Goal: Use online tool/utility

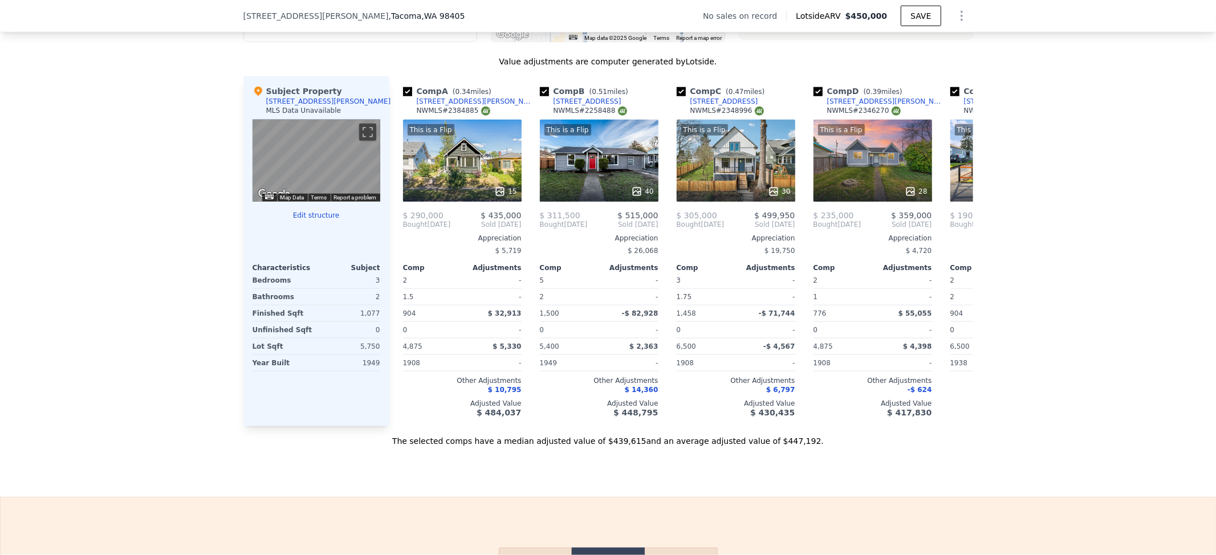
scroll to position [1516, 0]
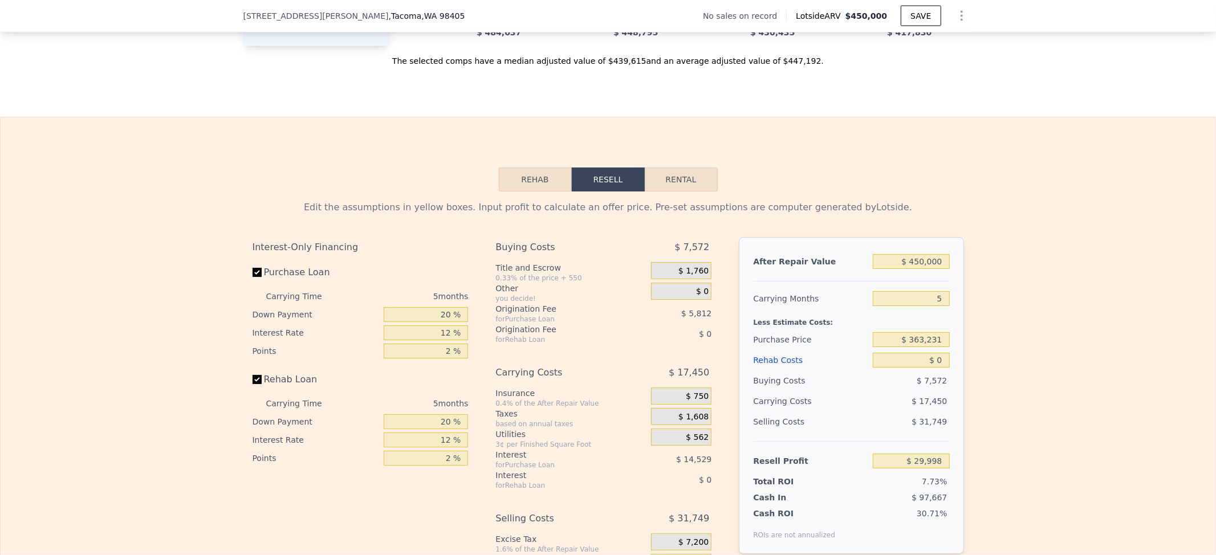
click at [514, 191] on button "Rehab" at bounding box center [535, 180] width 73 height 24
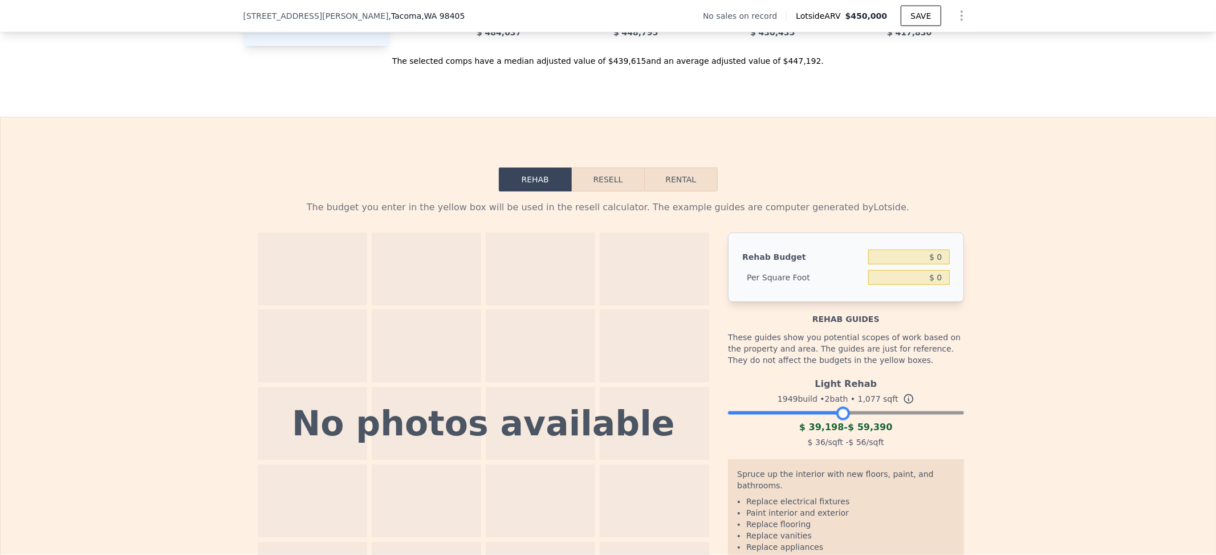
click at [838, 414] on div at bounding box center [845, 410] width 235 height 7
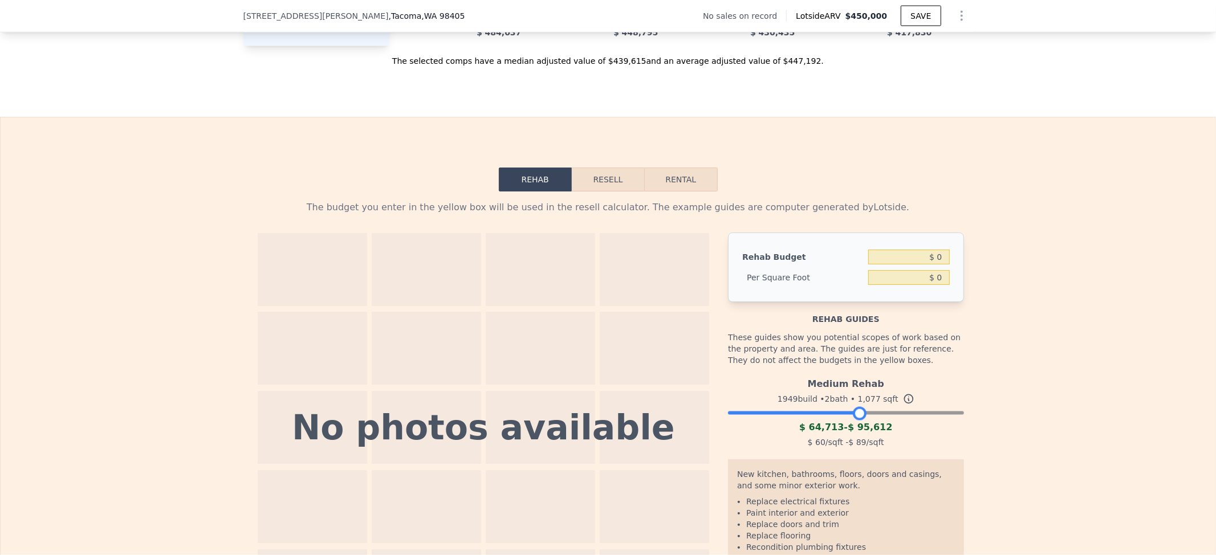
click at [855, 414] on div at bounding box center [845, 410] width 235 height 7
click at [844, 447] on div "Medium Rehab 1949 build • 2 bath • 1,077 sqft $ 64,713 - $ 95,612 $ 60 /sqft - …" at bounding box center [845, 412] width 235 height 78
click at [839, 414] on div at bounding box center [845, 410] width 235 height 7
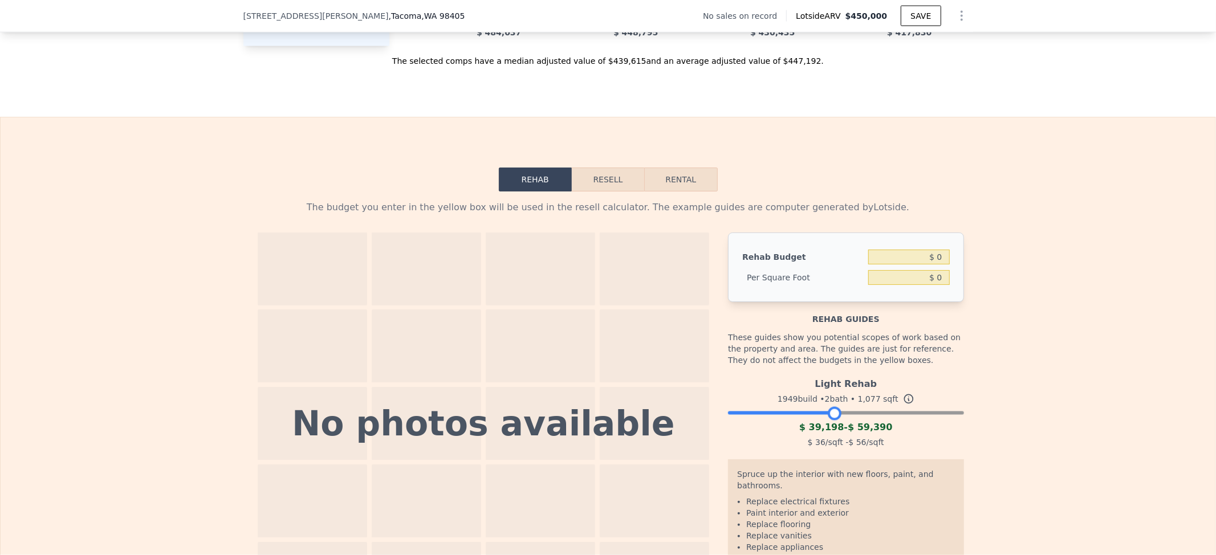
click at [830, 414] on div at bounding box center [845, 410] width 235 height 7
click at [606, 191] on button "Resell" at bounding box center [608, 180] width 72 height 24
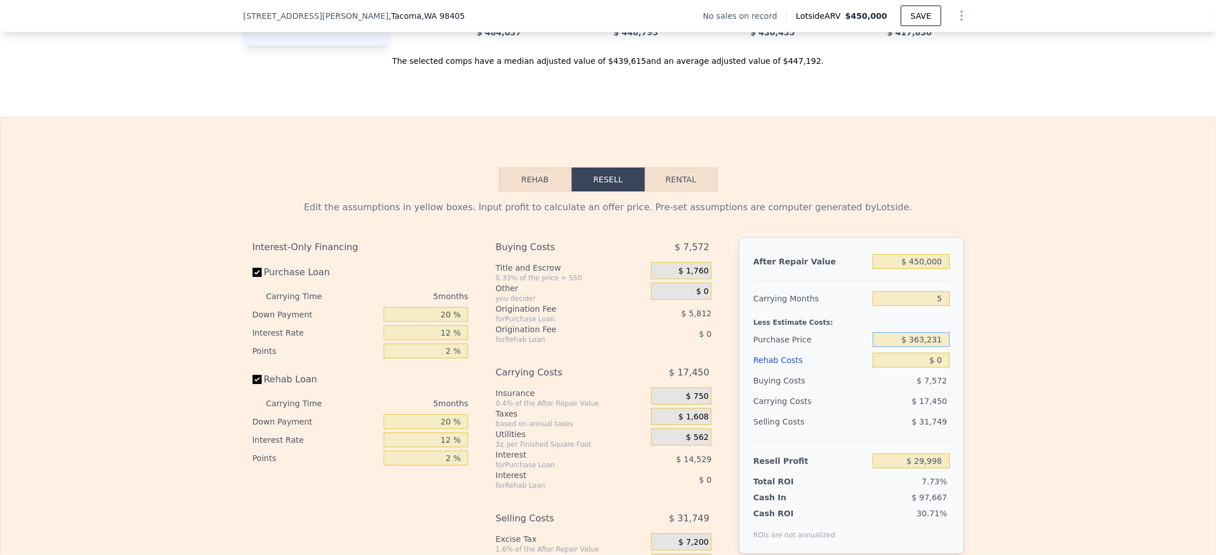
drag, startPoint x: 908, startPoint y: 370, endPoint x: 936, endPoint y: 370, distance: 27.9
click at [936, 347] on input "$ 363,231" at bounding box center [911, 339] width 76 height 15
type input "$ 260,000"
type input "$ 139,355"
drag, startPoint x: 923, startPoint y: 392, endPoint x: 937, endPoint y: 389, distance: 14.1
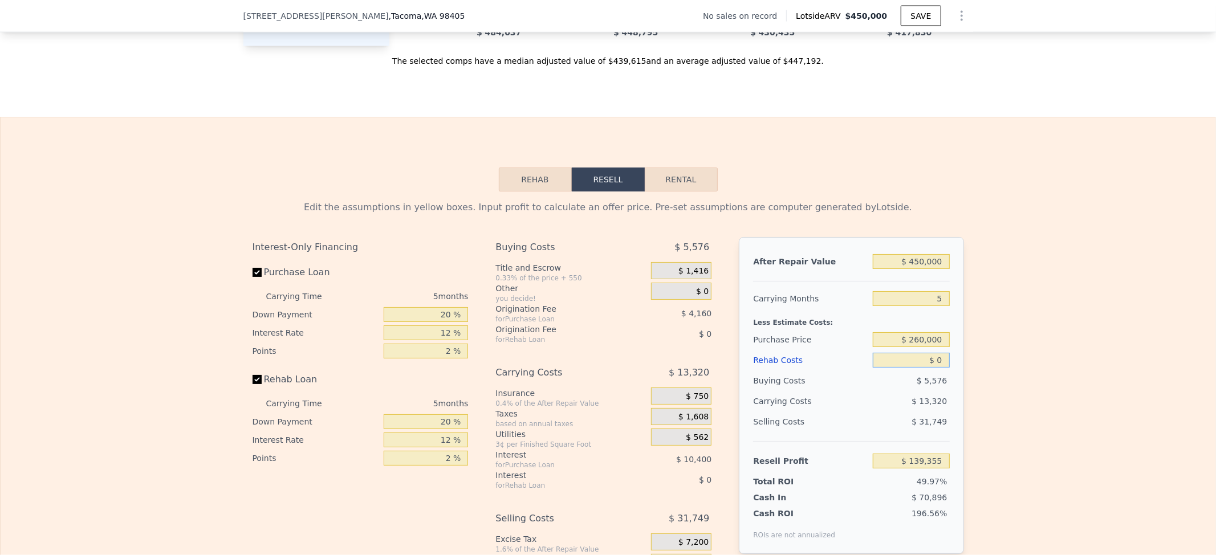
click at [937, 368] on input "$ 0" at bounding box center [911, 360] width 76 height 15
type input "$ 6"
type input "$ 139,349"
type input "$ 60"
type input "$ 139,294"
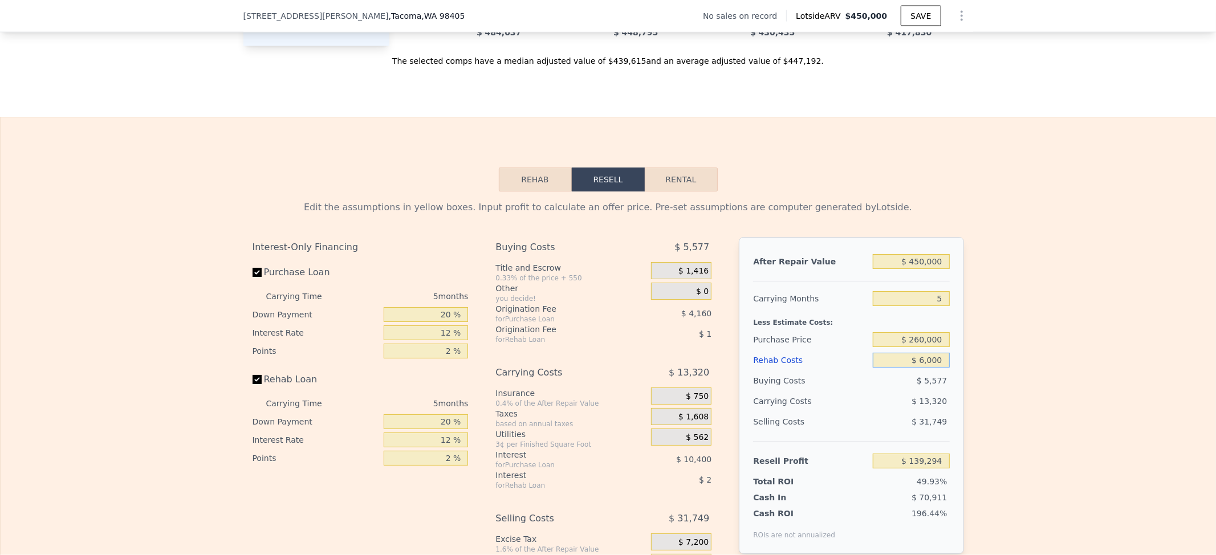
type input "$ 60,000"
type input "$ 75,995"
type input "$ 60,000"
drag, startPoint x: 908, startPoint y: 370, endPoint x: 940, endPoint y: 368, distance: 32.0
click at [940, 347] on input "$ 260,000" at bounding box center [911, 339] width 76 height 15
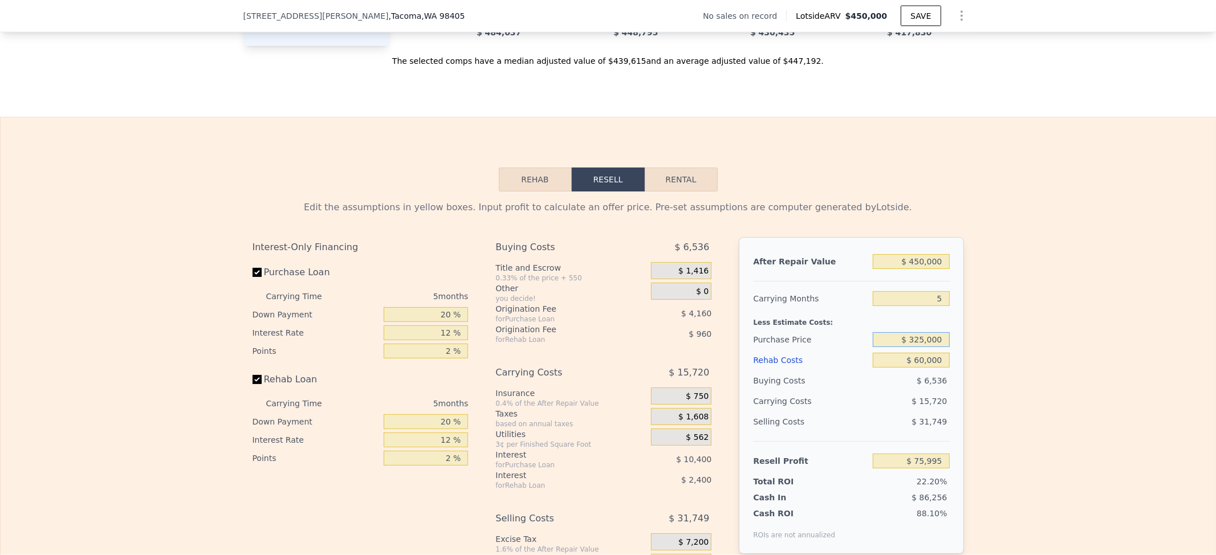
type input "$ 325,000"
type input "$ 7,139"
click at [903, 347] on input "$ 325,000" at bounding box center [911, 339] width 76 height 15
drag, startPoint x: 937, startPoint y: 374, endPoint x: 903, endPoint y: 372, distance: 33.7
click at [903, 347] on input "$ 325,000" at bounding box center [911, 339] width 76 height 15
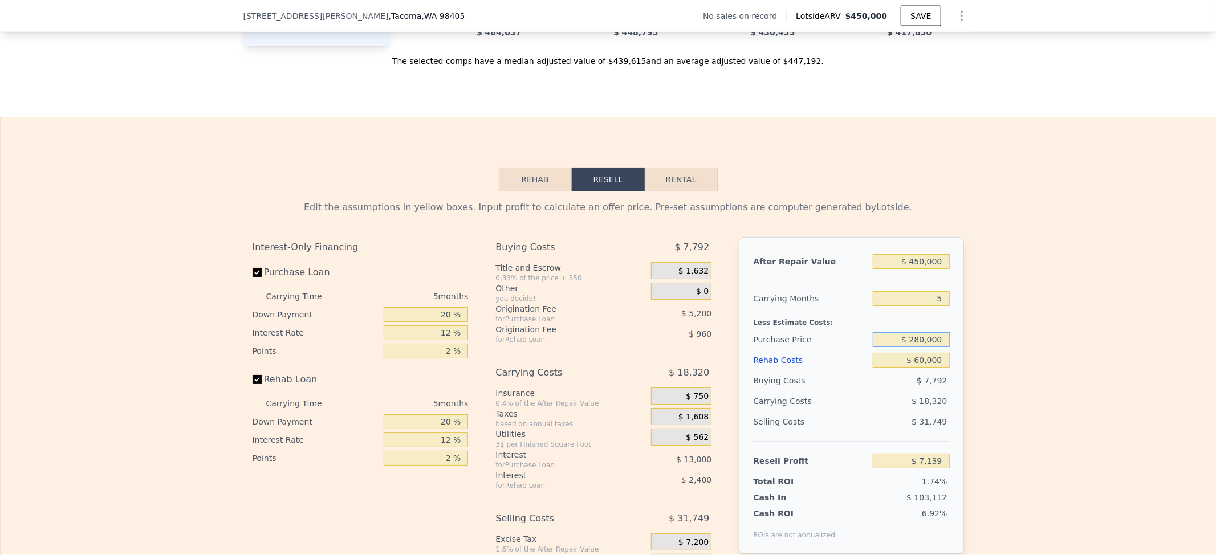
type input "$ 280,000"
type input "$ 54,809"
type input "$ 275,000"
type input "$ 60,105"
type input "$ 0"
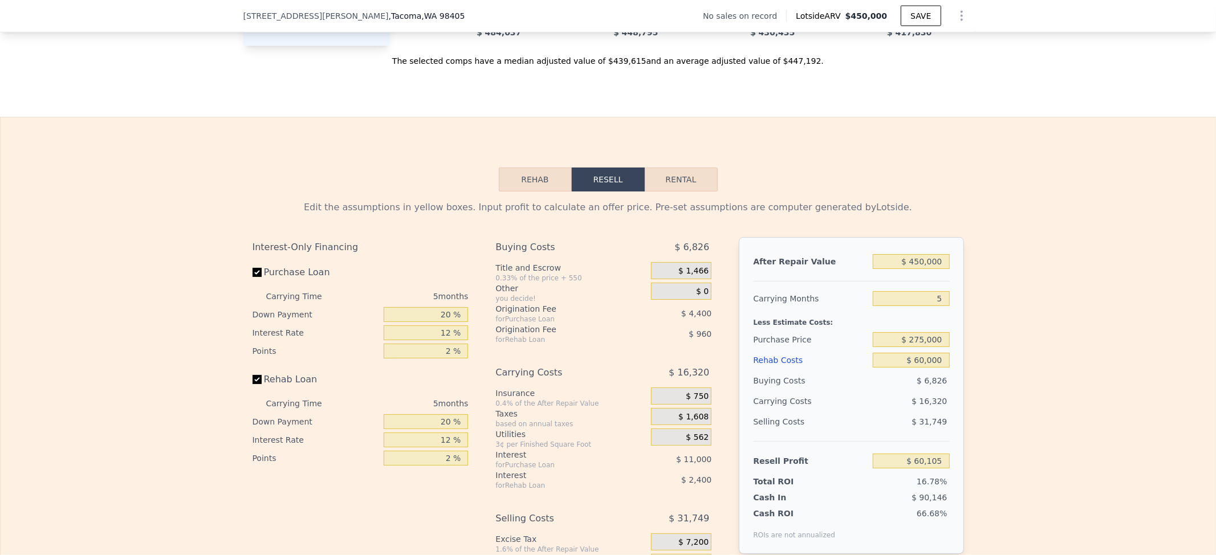
type input "$ 29,998"
